Goal: Navigation & Orientation: Find specific page/section

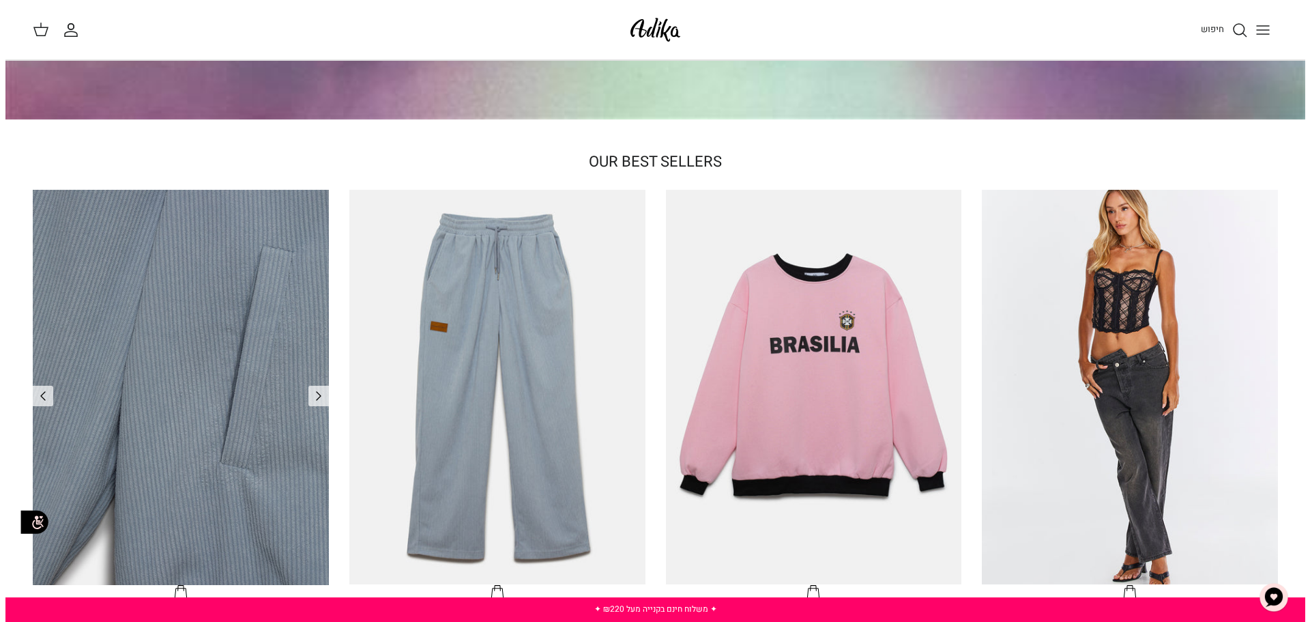
scroll to position [546, 0]
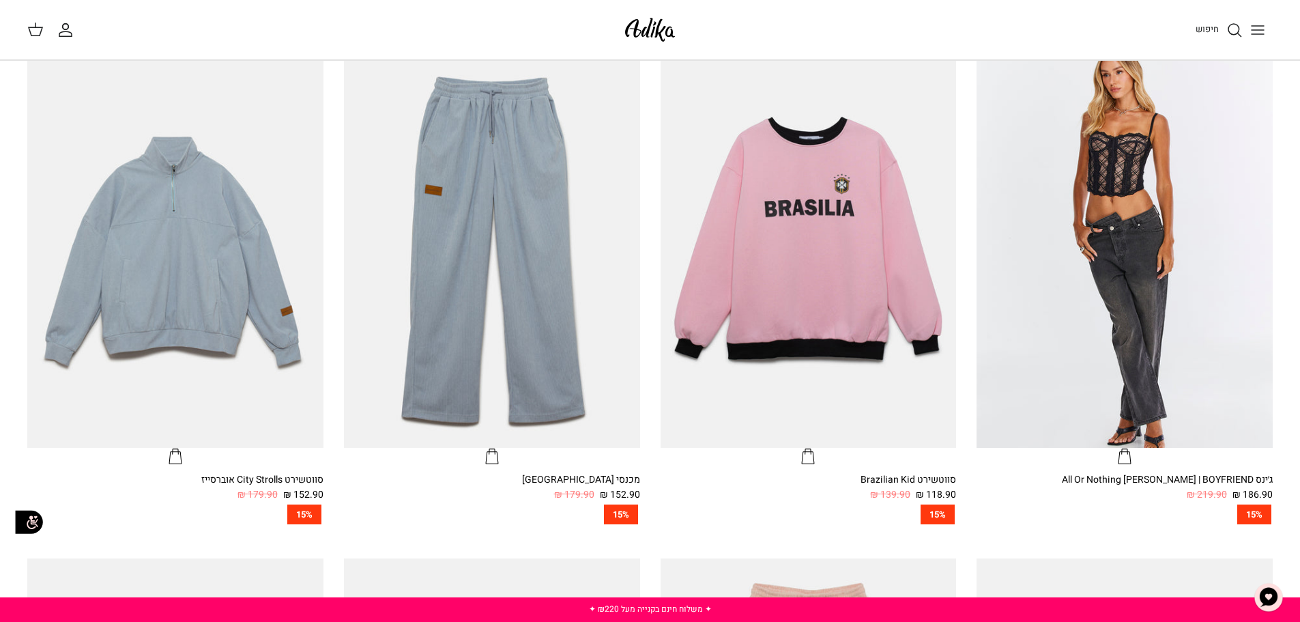
click at [1259, 34] on line "Toggle menu" at bounding box center [1257, 34] width 12 height 0
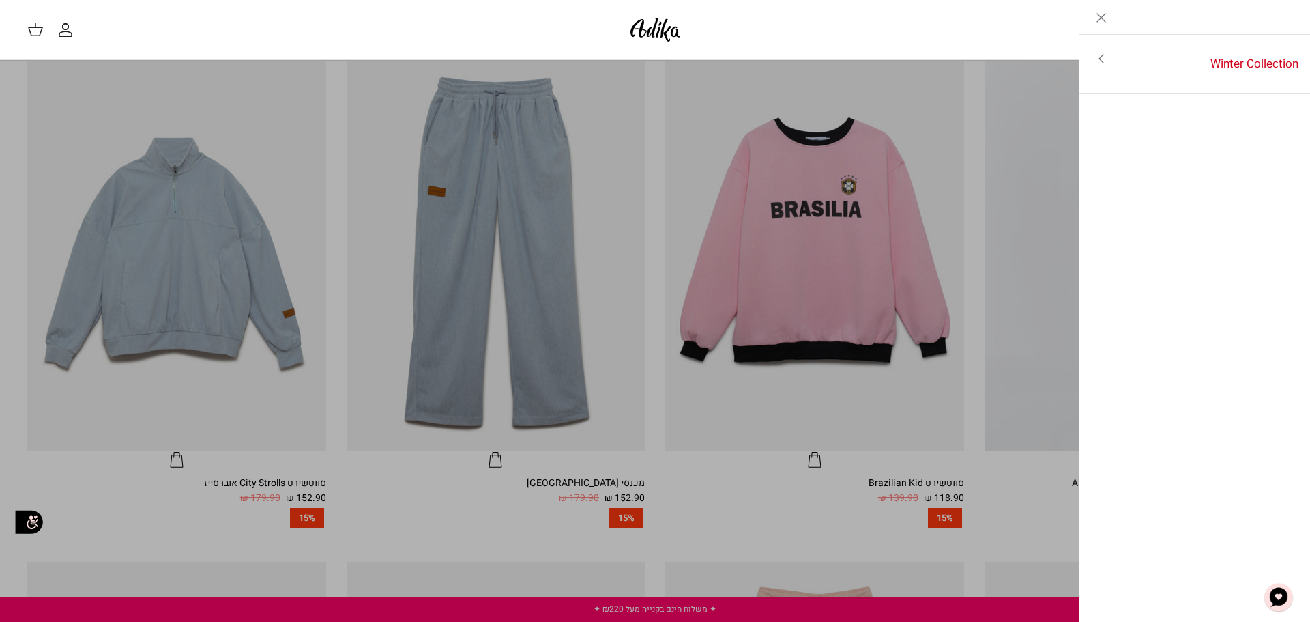
click at [1098, 60] on icon "Toggle menu" at bounding box center [1101, 58] width 16 height 16
drag, startPoint x: 1219, startPoint y: 41, endPoint x: 1227, endPoint y: 68, distance: 28.3
click at [1223, 63] on ul "לכל הפריטים" at bounding box center [1194, 63] width 231 height 56
click at [1227, 69] on link "לכל הפריטים" at bounding box center [1195, 60] width 218 height 34
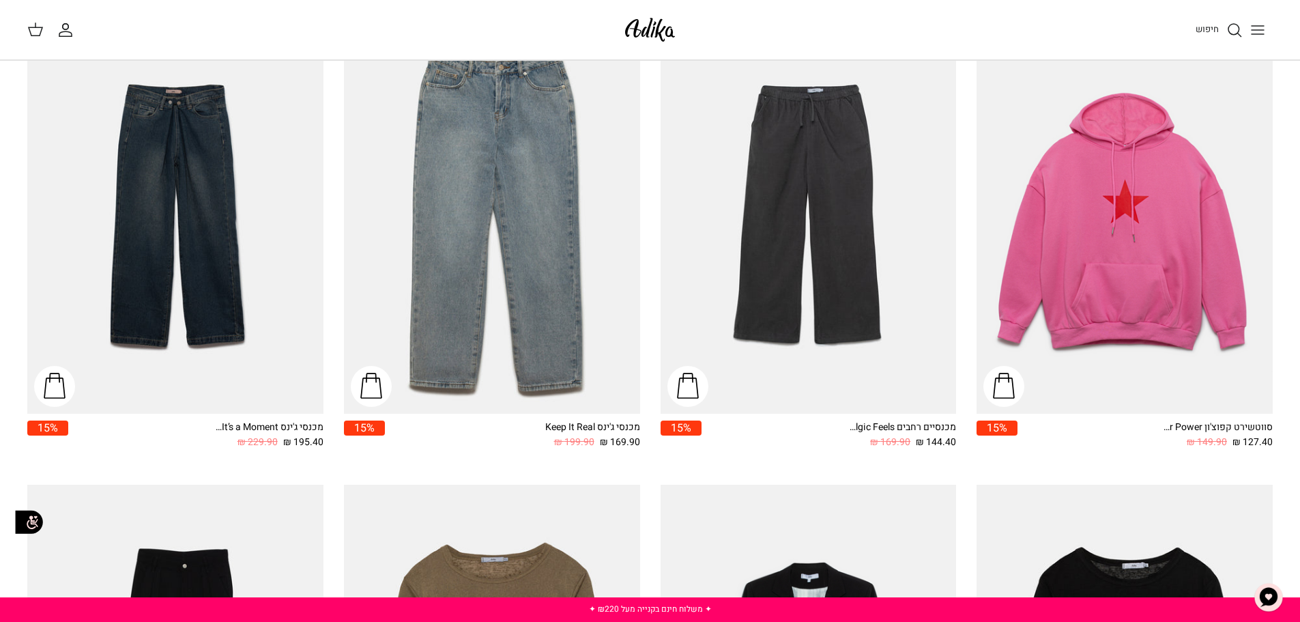
scroll to position [1528, 0]
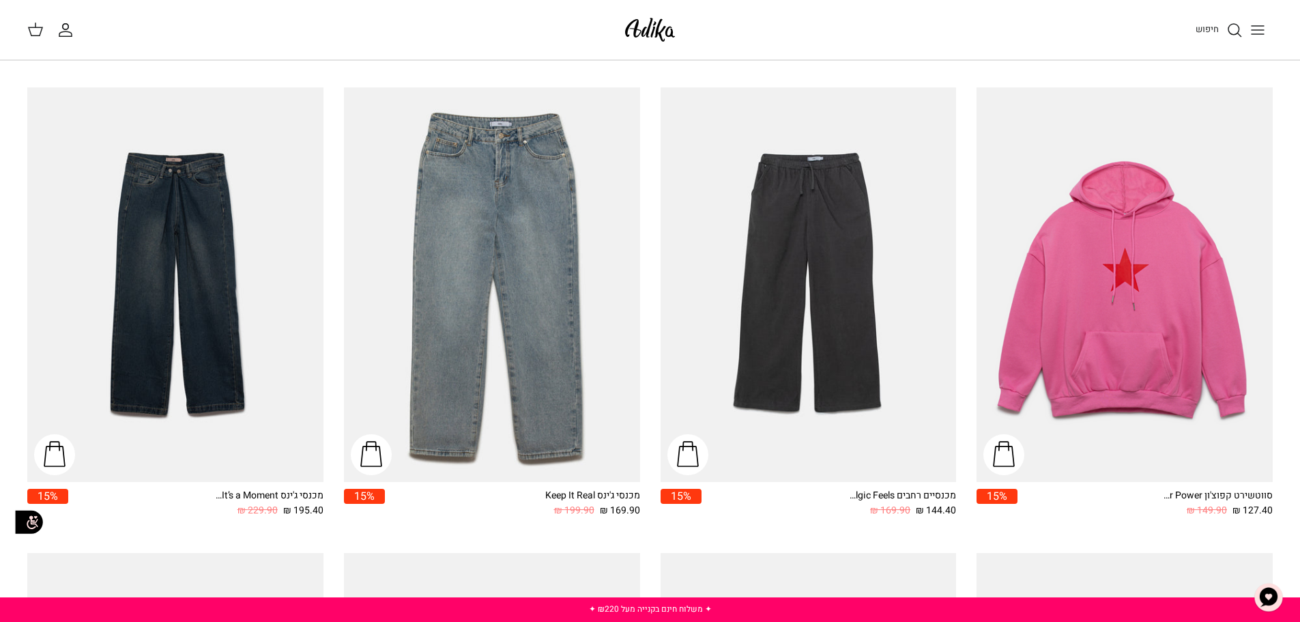
click at [680, 18] on div "חיפוש החשבון שלי חיפוש" at bounding box center [650, 30] width 1300 height 60
click at [656, 29] on img at bounding box center [650, 30] width 58 height 32
